Goal: Information Seeking & Learning: Find specific fact

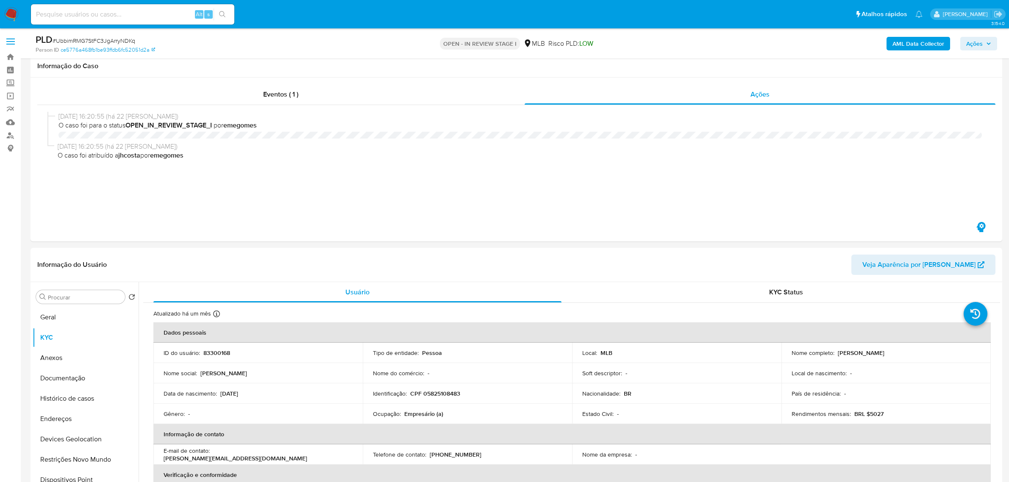
select select "10"
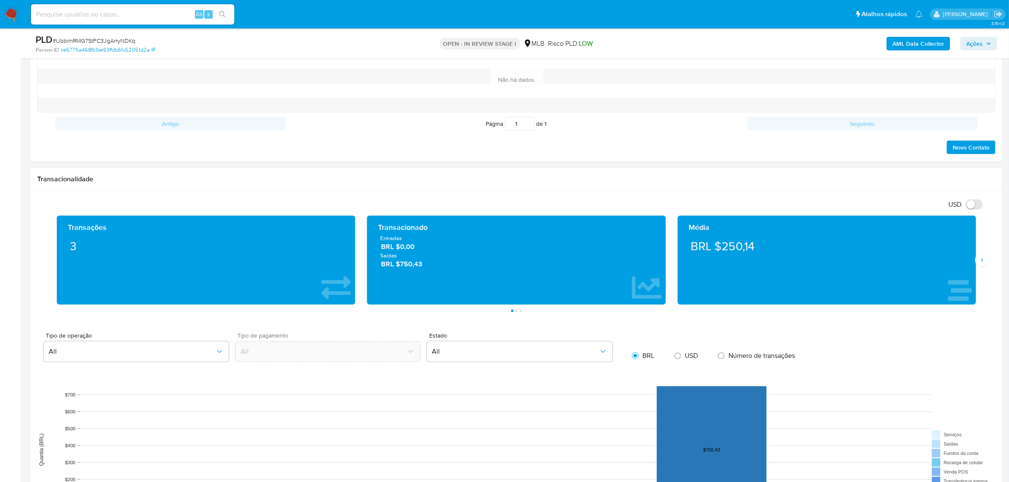
scroll to position [583, 0]
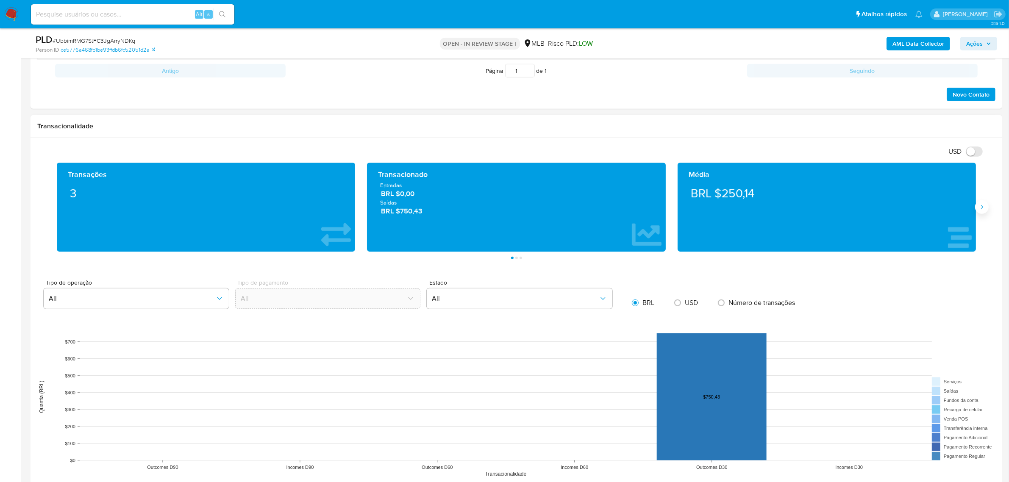
click at [982, 206] on icon "Siguiente" at bounding box center [982, 207] width 7 height 7
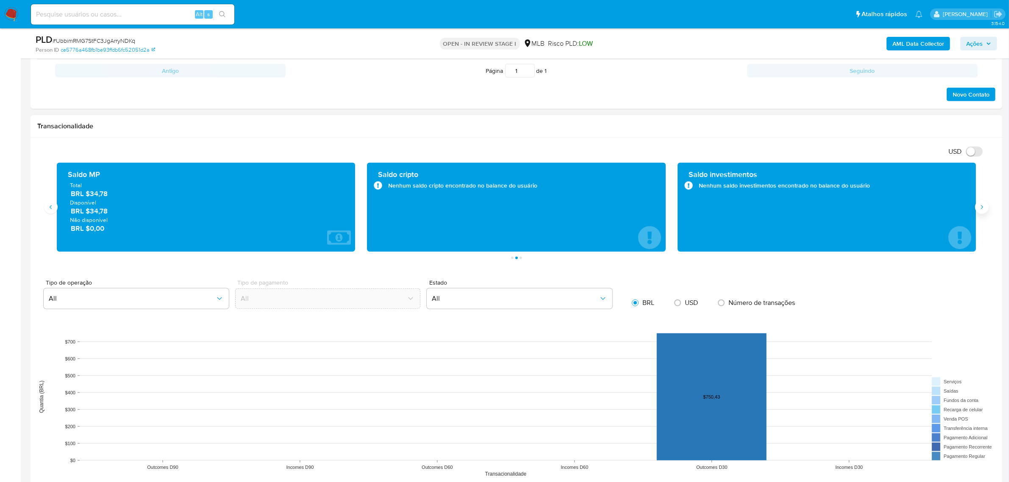
click at [982, 206] on icon "Siguiente" at bounding box center [982, 207] width 7 height 7
click at [56, 211] on button "Anterior" at bounding box center [51, 207] width 14 height 14
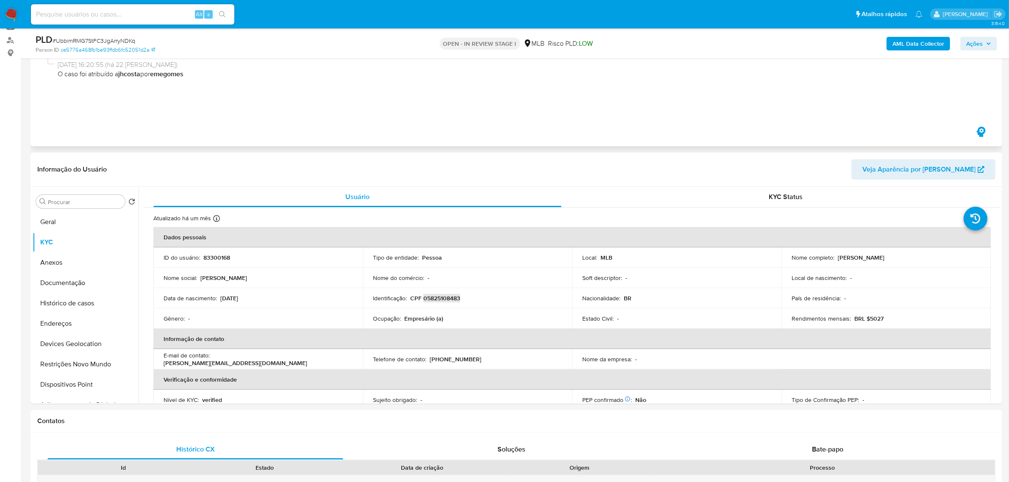
scroll to position [0, 0]
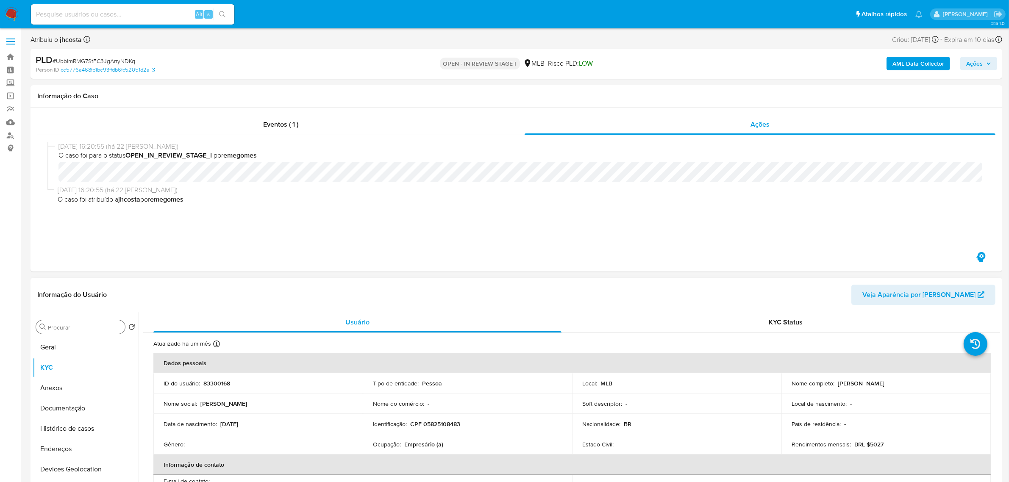
click at [81, 329] on input "Procurar" at bounding box center [85, 328] width 74 height 8
type input "t"
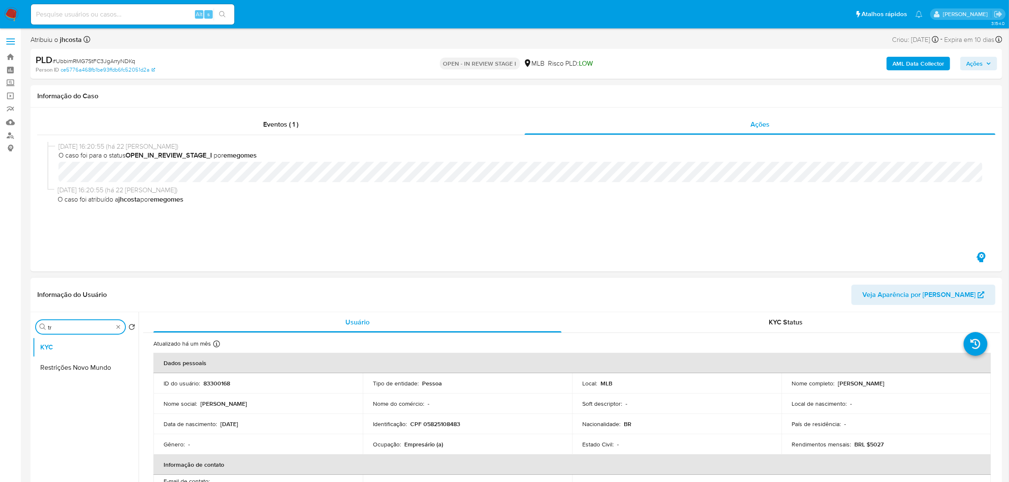
type input "t"
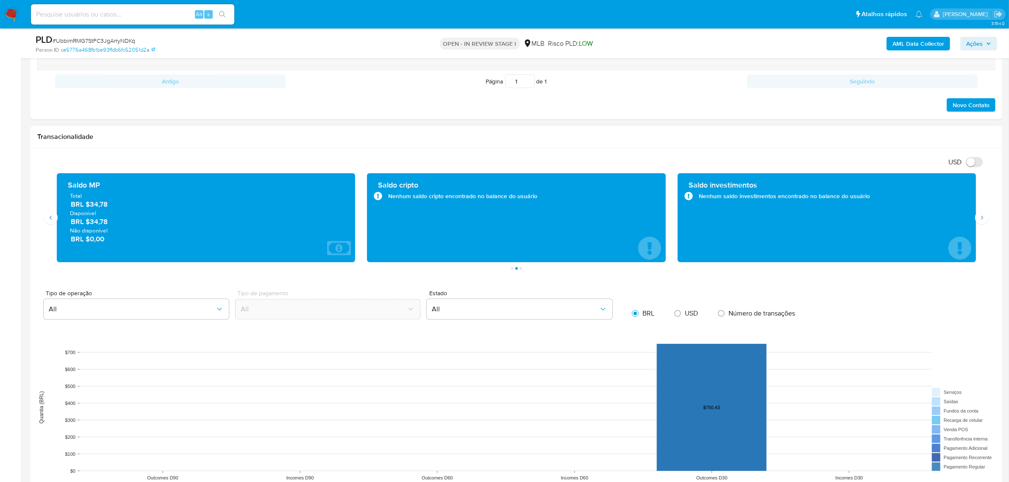
scroll to position [530, 0]
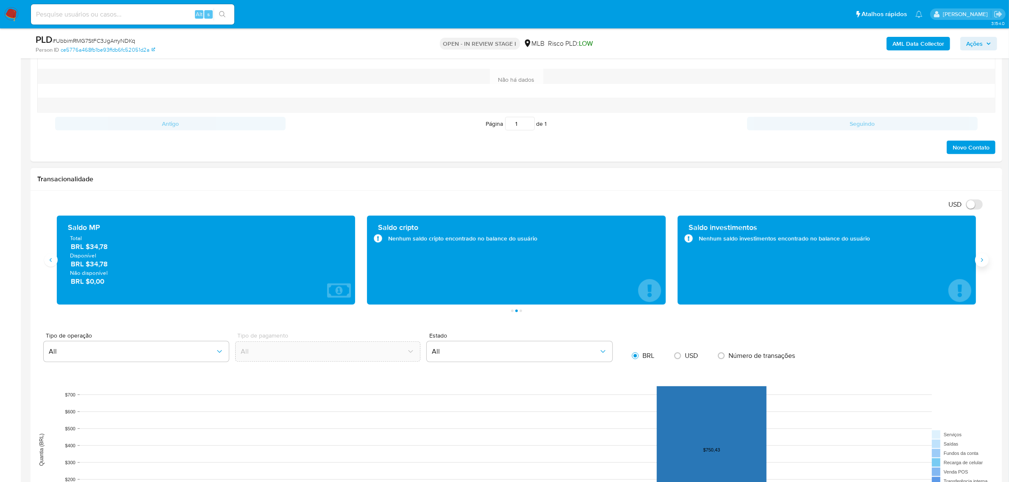
click at [982, 262] on icon "Siguiente" at bounding box center [982, 260] width 7 height 7
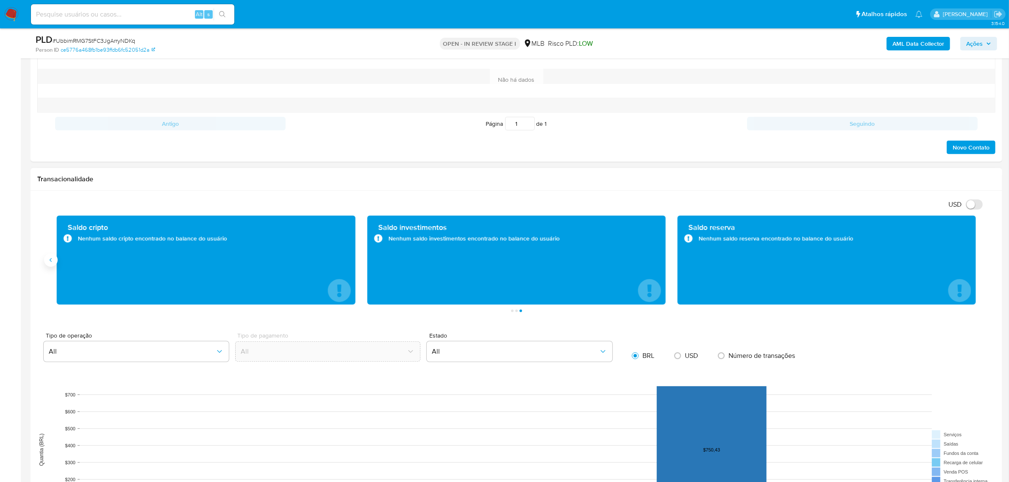
click at [53, 259] on icon "Anterior" at bounding box center [50, 260] width 7 height 7
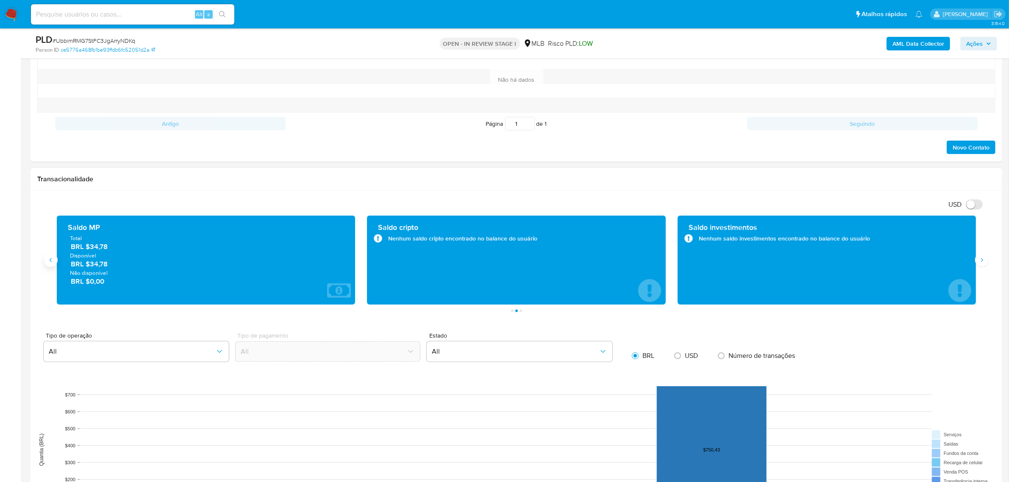
click at [55, 262] on button "Anterior" at bounding box center [51, 260] width 14 height 14
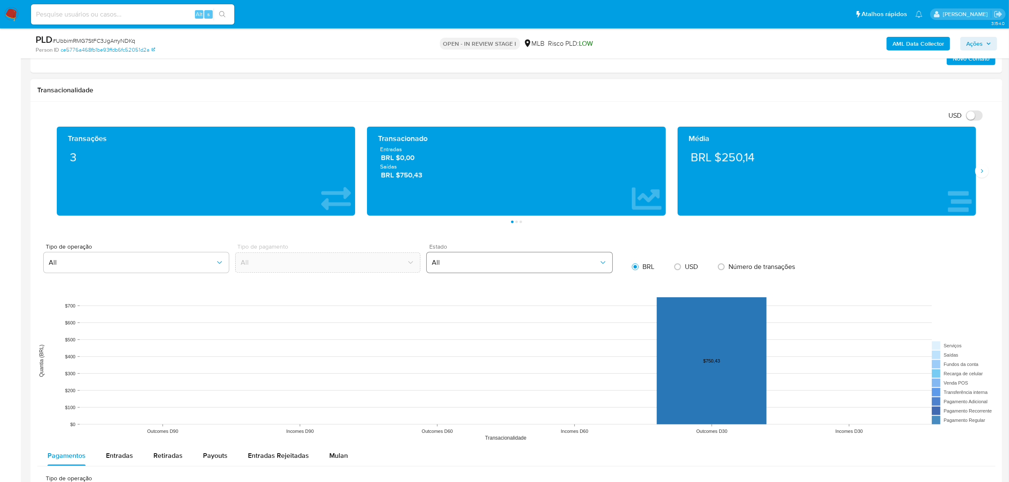
scroll to position [636, 0]
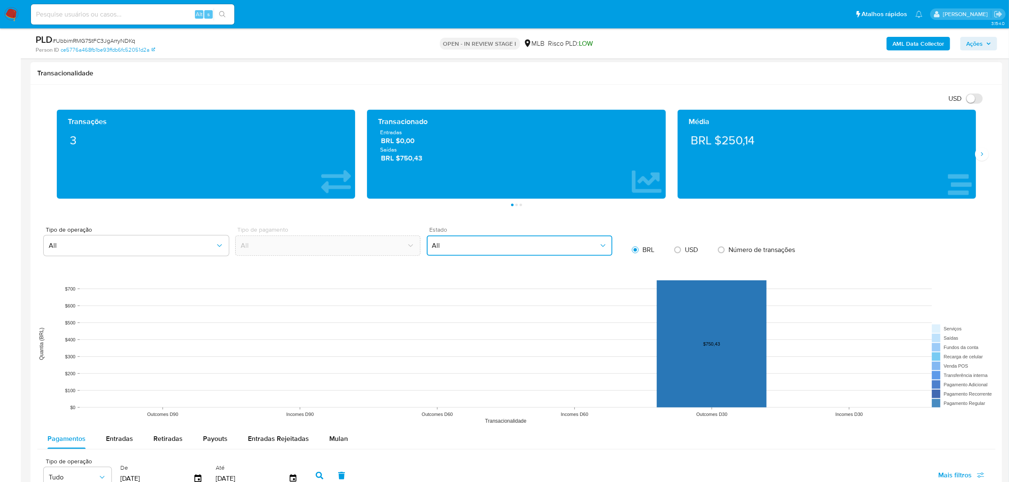
click at [490, 249] on span "All" at bounding box center [515, 246] width 167 height 8
click at [854, 232] on div "Tipo de operação All Tipo de pagamento All Estado All All Approved Charged Back…" at bounding box center [512, 243] width 950 height 33
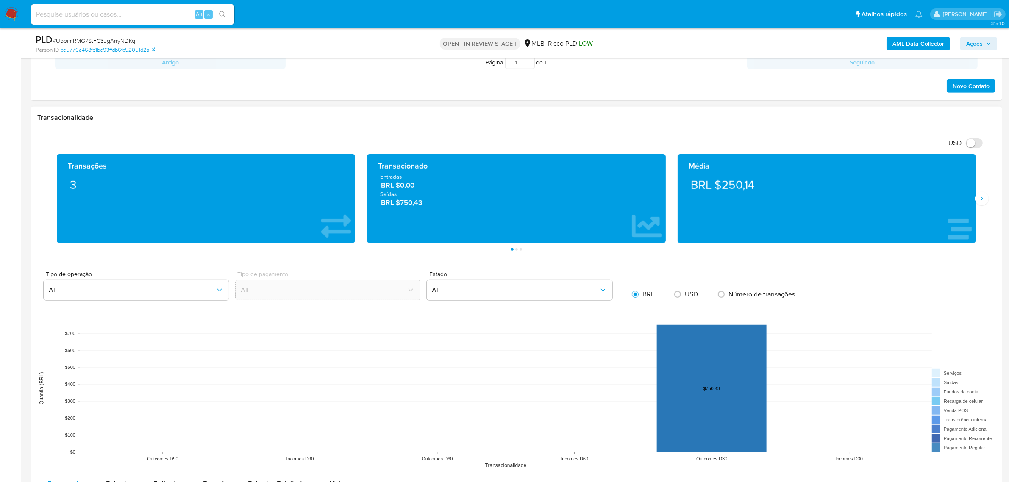
scroll to position [607, 0]
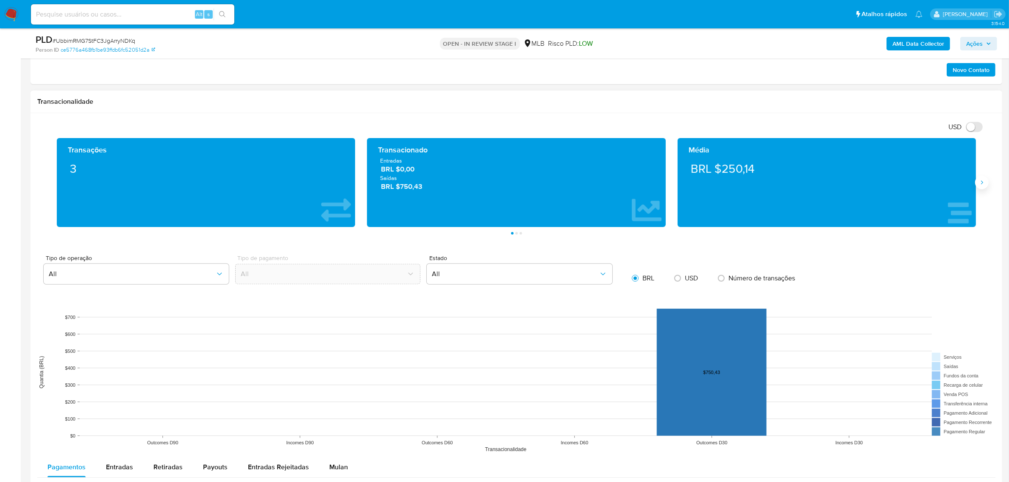
click at [984, 186] on icon "Siguiente" at bounding box center [982, 182] width 7 height 7
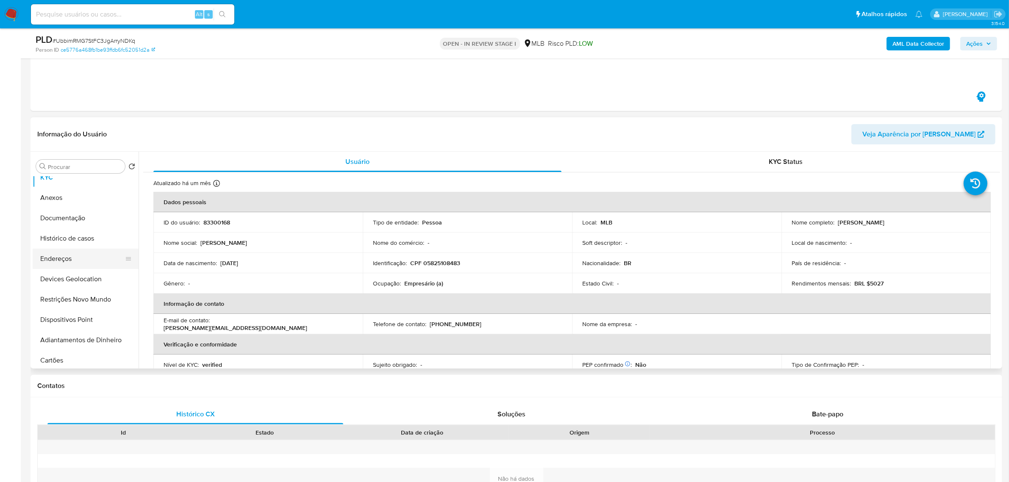
scroll to position [0, 0]
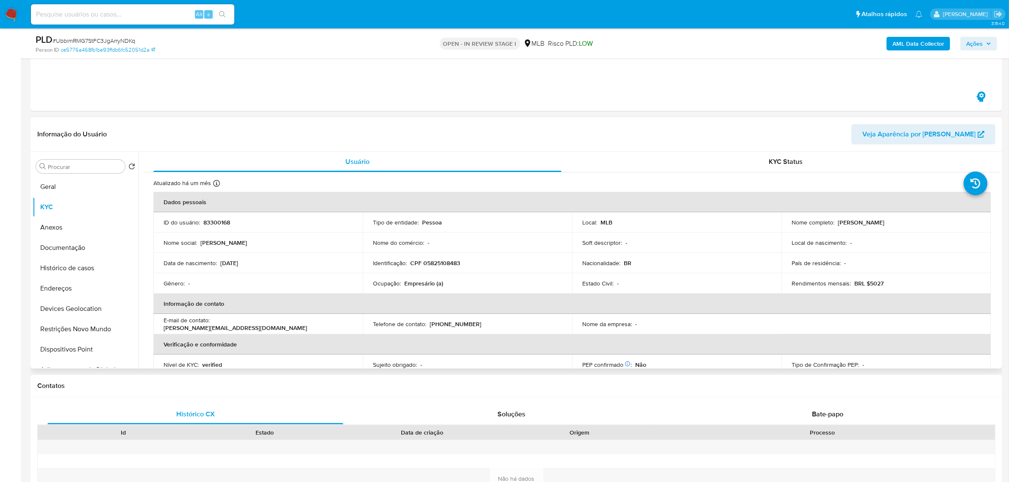
click at [543, 330] on td "Telefone de contato : (81) 997959458" at bounding box center [467, 324] width 209 height 20
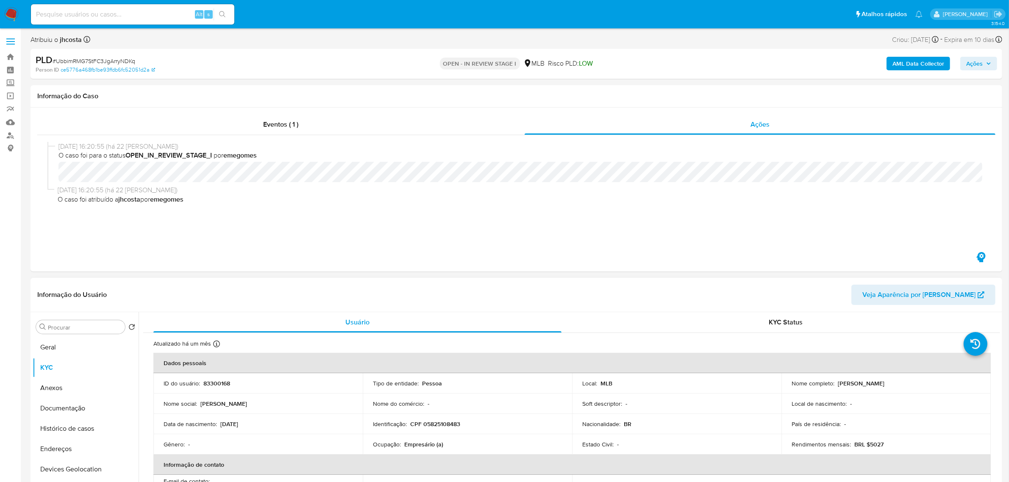
click at [914, 297] on span "Veja Aparência por Pessoa" at bounding box center [919, 295] width 113 height 20
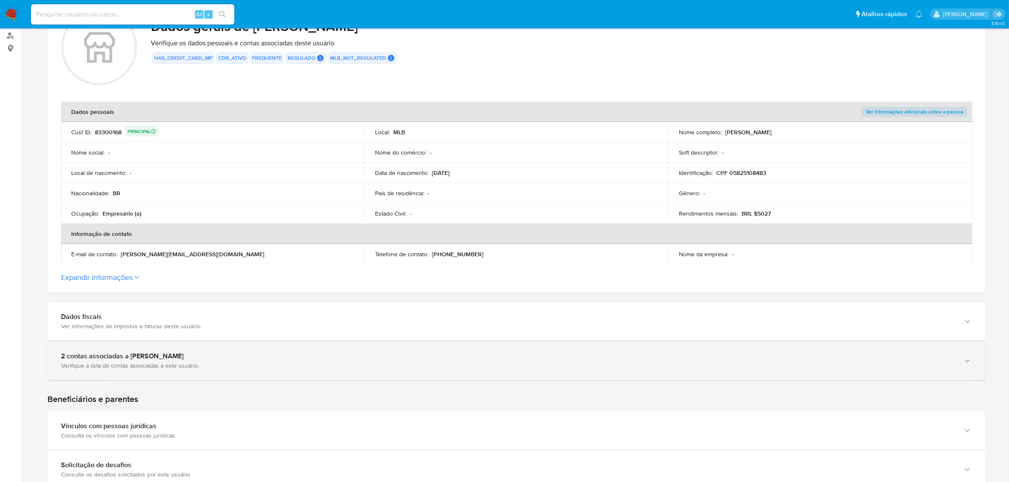
scroll to position [124, 0]
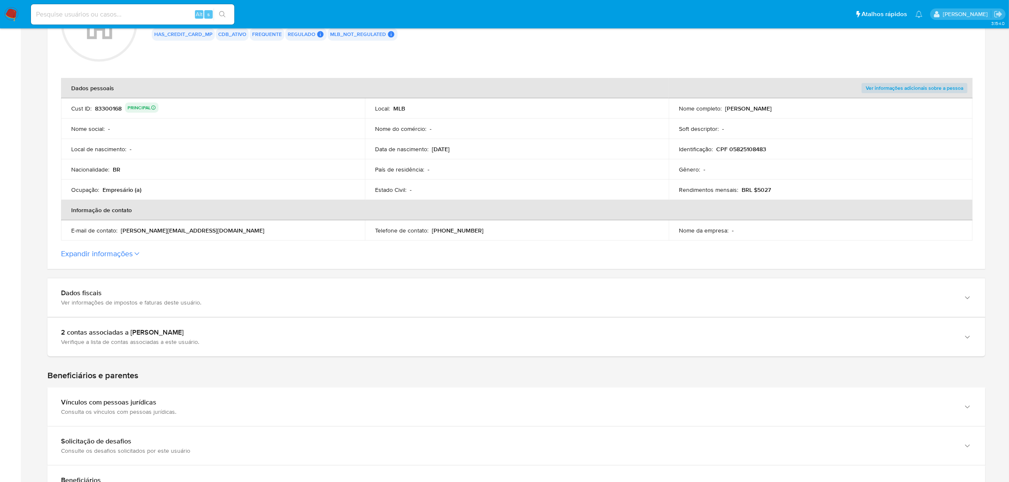
click at [130, 250] on button "Expandir informações" at bounding box center [97, 253] width 72 height 9
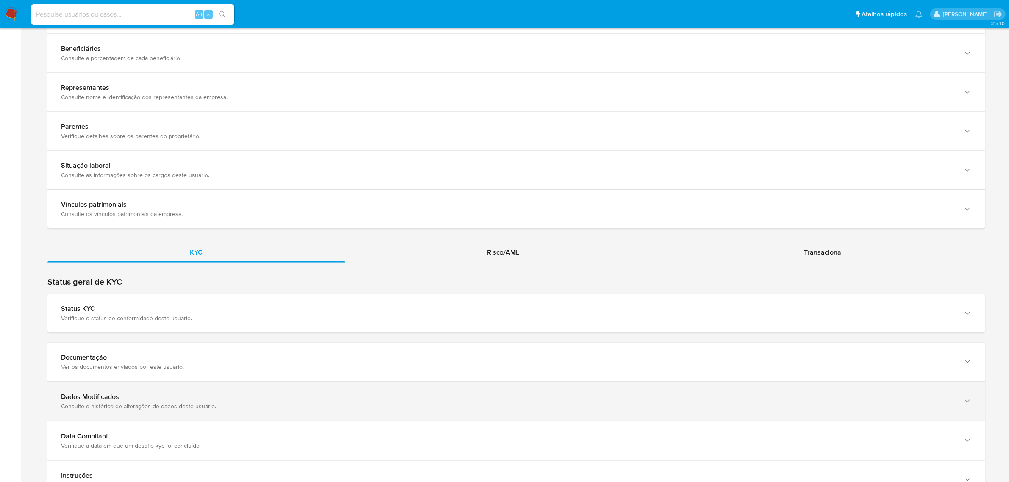
scroll to position [743, 0]
